Goal: Information Seeking & Learning: Find specific fact

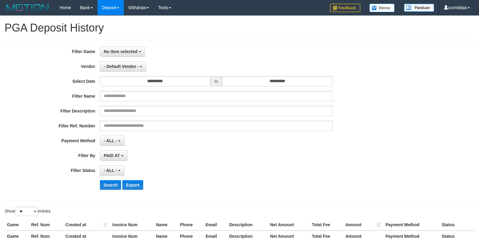
select select
select select "**"
click at [110, 48] on button "No item selected" at bounding box center [122, 51] width 45 height 10
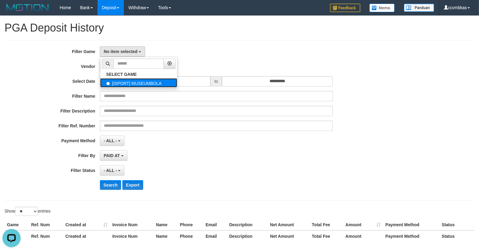
click at [133, 82] on label "[ISPORT] MUSEUMBOLA" at bounding box center [138, 82] width 77 height 9
select select "****"
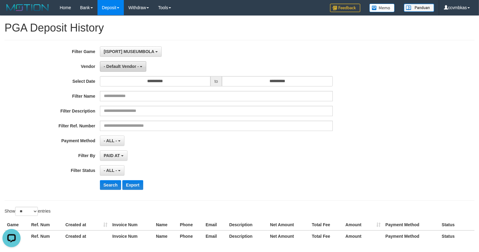
scroll to position [5, 0]
click at [125, 66] on span "- Default Vendor -" at bounding box center [121, 66] width 35 height 5
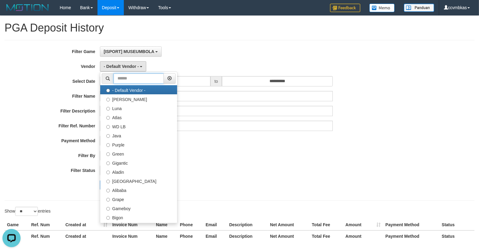
click at [126, 80] on input "text" at bounding box center [139, 78] width 50 height 10
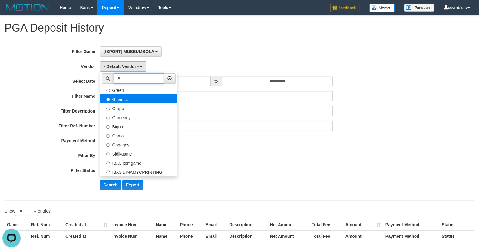
type input "*"
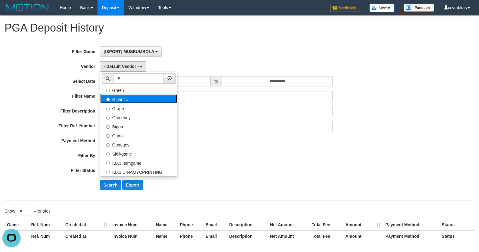
click at [129, 95] on label "Gigantic" at bounding box center [138, 98] width 77 height 9
select select "**********"
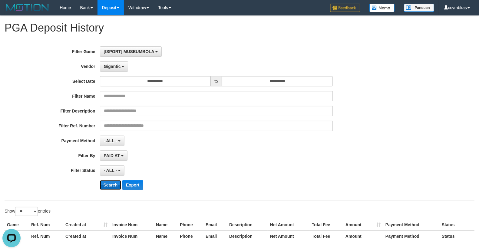
click at [107, 185] on button "Search" at bounding box center [110, 185] width 21 height 10
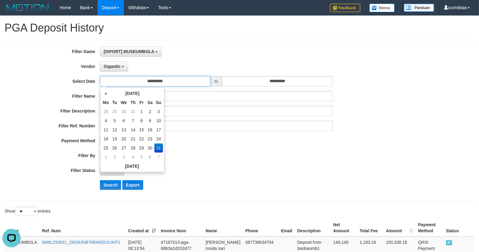
click at [153, 80] on input "**********" at bounding box center [155, 81] width 111 height 10
click at [148, 148] on td "30" at bounding box center [150, 147] width 9 height 9
type input "**********"
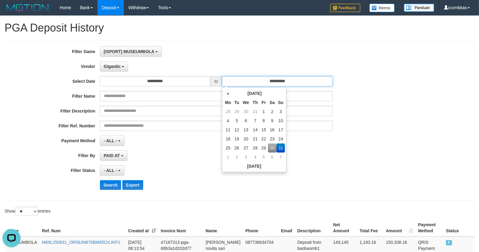
click at [261, 81] on input "**********" at bounding box center [277, 81] width 111 height 10
click at [273, 149] on td "30" at bounding box center [272, 147] width 9 height 9
type input "**********"
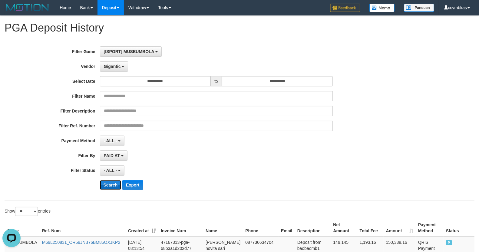
click at [114, 185] on button "Search" at bounding box center [110, 185] width 21 height 10
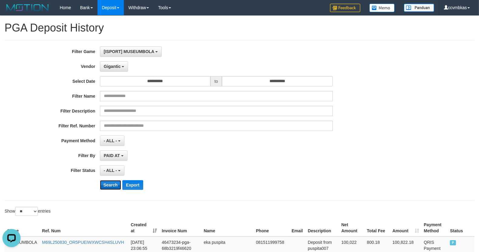
click at [112, 185] on button "Search" at bounding box center [110, 185] width 21 height 10
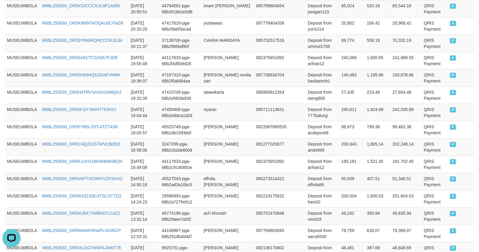
scroll to position [431, 0]
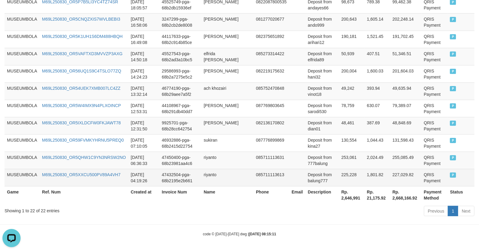
click at [339, 173] on td "225,228" at bounding box center [351, 177] width 25 height 17
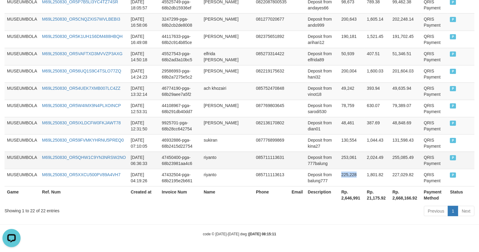
copy td "225,228"
click at [341, 155] on td "253,061" at bounding box center [351, 159] width 25 height 17
copy td "253,061"
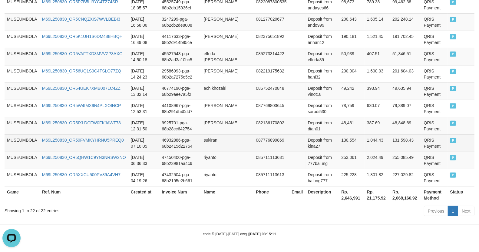
click at [339, 138] on td "130,554" at bounding box center [351, 142] width 25 height 17
copy td "130,554"
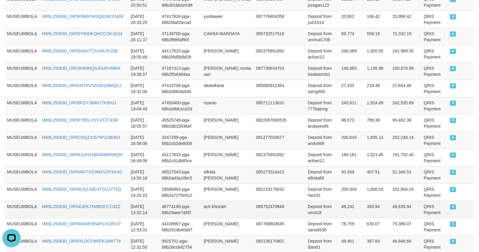
scroll to position [296, 0]
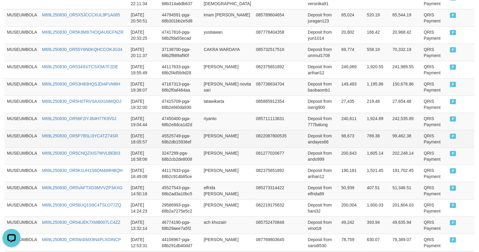
click at [339, 133] on td "98,673" at bounding box center [351, 138] width 25 height 17
copy td "98,673"
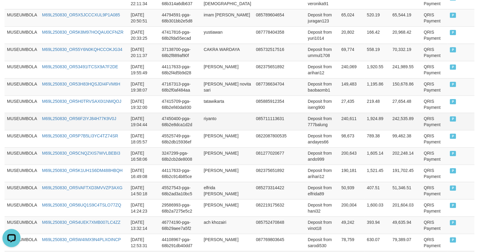
click at [339, 117] on td "240,611" at bounding box center [351, 121] width 25 height 17
copy td "240,611"
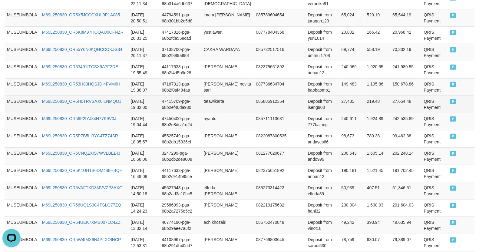
click at [339, 100] on td "27,435" at bounding box center [351, 103] width 25 height 17
copy td "27,435"
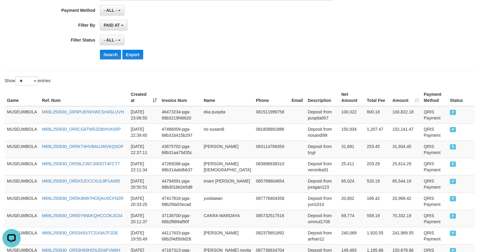
scroll to position [128, 0]
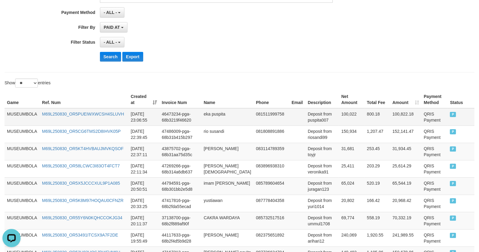
click at [339, 114] on td "100,022" at bounding box center [351, 117] width 25 height 18
copy td "100,022"
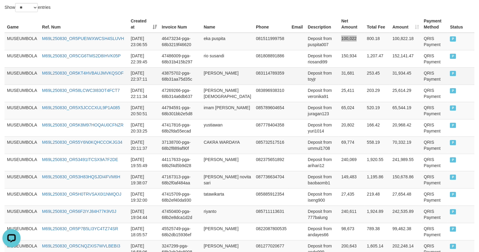
scroll to position [262, 0]
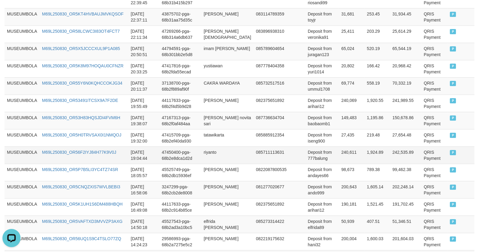
click at [339, 151] on td "240,611" at bounding box center [351, 154] width 25 height 17
copy td "240,611"
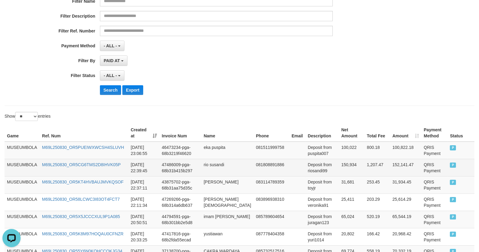
scroll to position [0, 0]
